Goal: Book appointment/travel/reservation

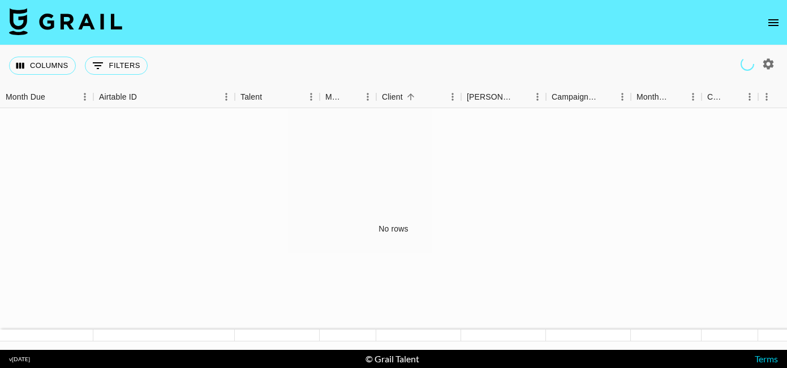
click at [767, 28] on icon "open drawer" at bounding box center [774, 23] width 14 height 14
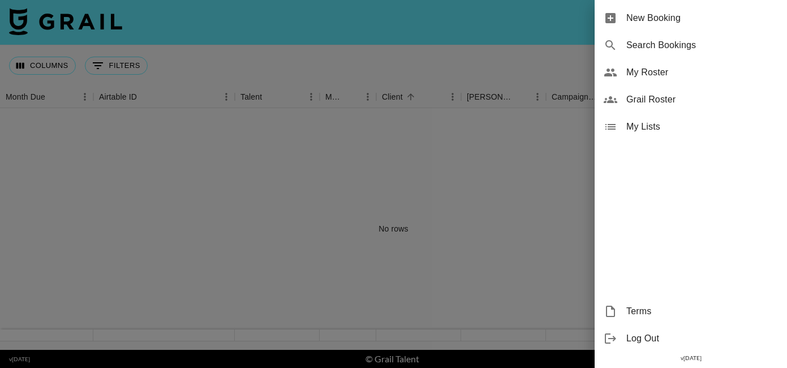
click at [687, 27] on div "New Booking" at bounding box center [691, 18] width 192 height 27
